Goal: Navigation & Orientation: Go to known website

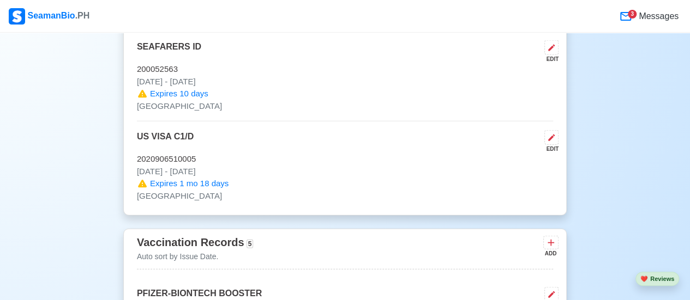
scroll to position [1259, 0]
